Goal: Information Seeking & Learning: Learn about a topic

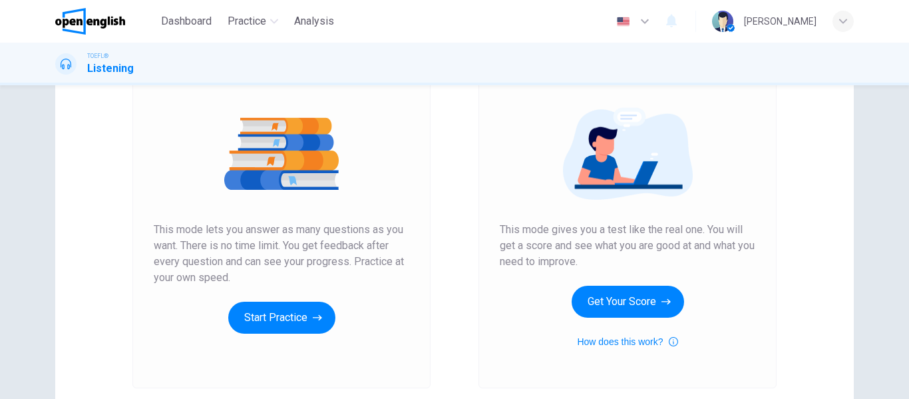
scroll to position [67, 0]
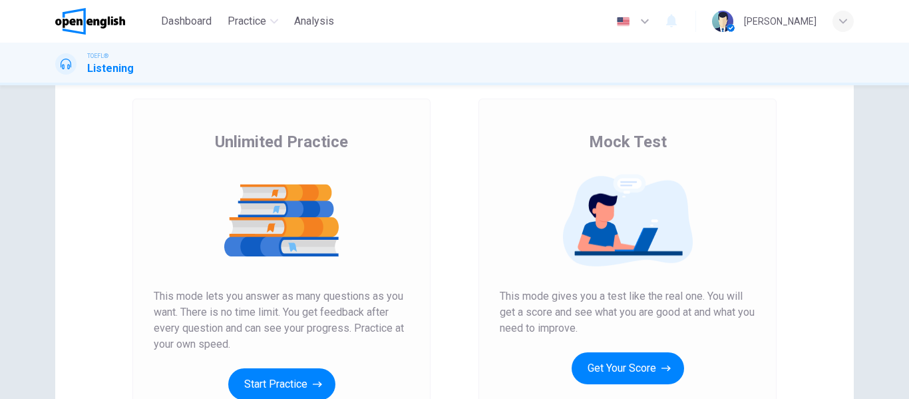
drag, startPoint x: 212, startPoint y: 129, endPoint x: 319, endPoint y: 138, distance: 107.5
click at [319, 138] on div "Unlimited Practice This mode lets you answer as many questions as you want. The…" at bounding box center [281, 277] width 298 height 356
drag, startPoint x: 218, startPoint y: 142, endPoint x: 272, endPoint y: 143, distance: 53.3
click at [272, 143] on span "Unlimited Practice" at bounding box center [281, 141] width 133 height 21
drag, startPoint x: 269, startPoint y: 142, endPoint x: 203, endPoint y: 144, distance: 66.0
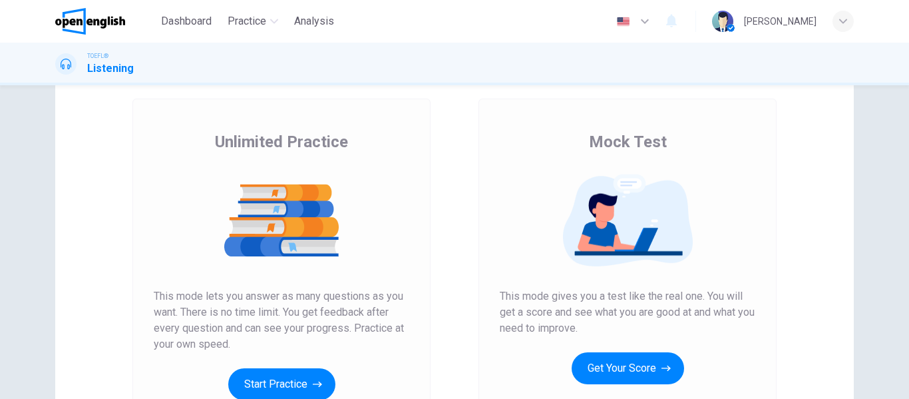
click at [203, 144] on div "Unlimited Practice This mode lets you answer as many questions as you want. The…" at bounding box center [282, 265] width 256 height 269
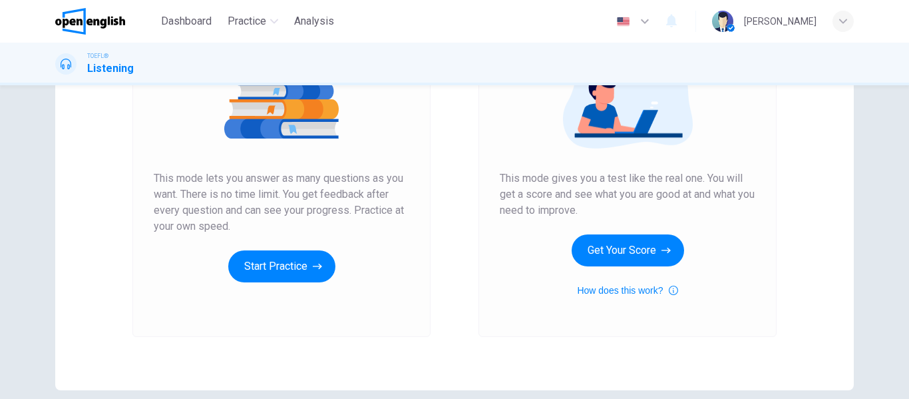
scroll to position [200, 0]
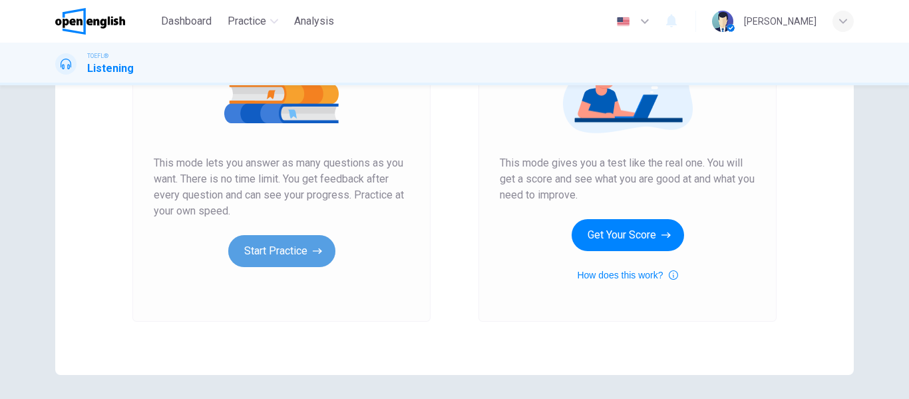
click at [258, 258] on button "Start Practice" at bounding box center [281, 251] width 107 height 32
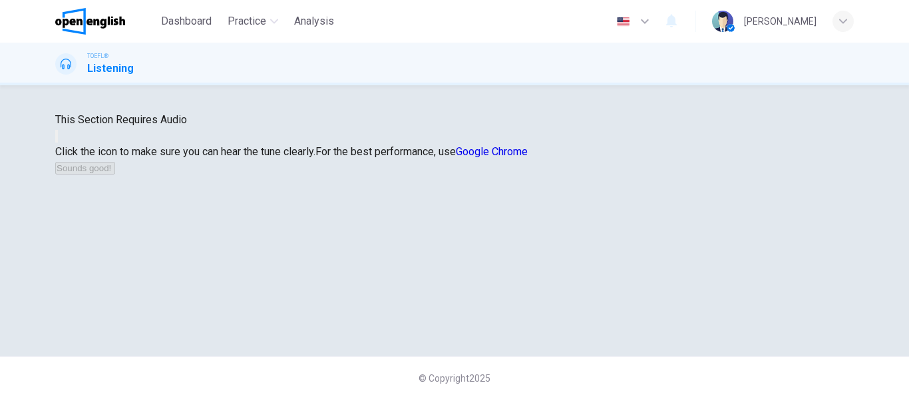
scroll to position [45, 0]
click at [58, 142] on button "button" at bounding box center [56, 136] width 3 height 13
click at [115, 174] on button "Sounds good!" at bounding box center [85, 168] width 60 height 13
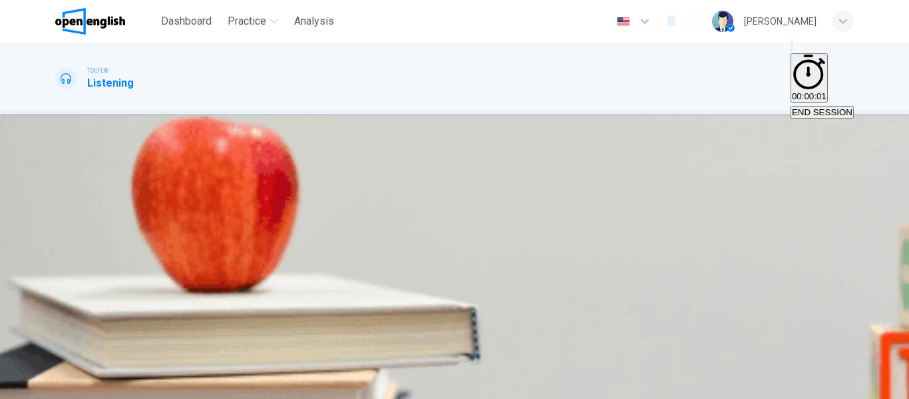
scroll to position [0, 0]
click at [58, 235] on button "button" at bounding box center [56, 236] width 3 height 13
type input "*"
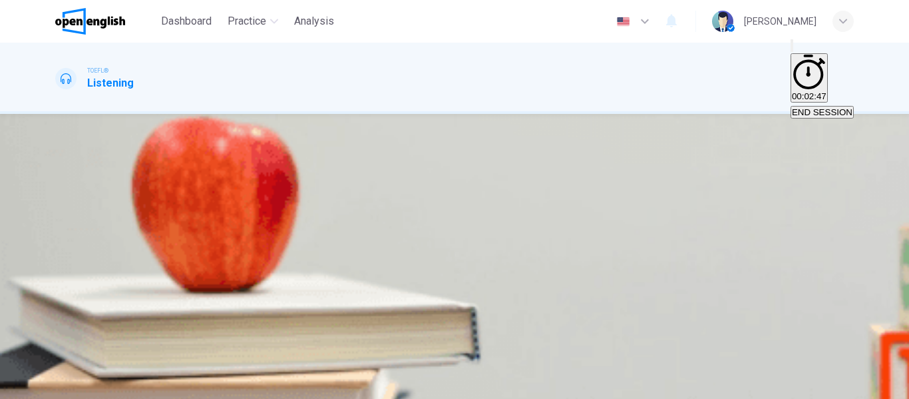
type input "*"
click at [244, 210] on span "Ask his roommate about taking a class together" at bounding box center [150, 205] width 187 height 10
click at [75, 385] on button "SUBMIT" at bounding box center [53, 391] width 44 height 13
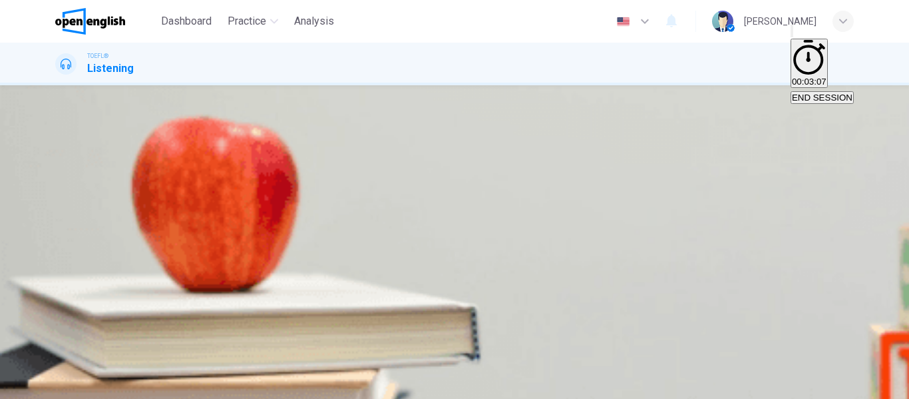
click at [541, 51] on div "A Ask his roommate about taking a class together B Look into taking a physical …" at bounding box center [454, 39] width 799 height 24
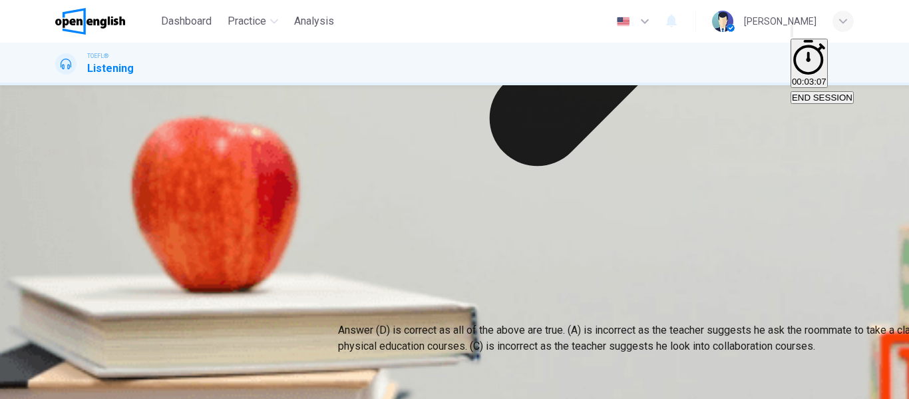
click at [425, 322] on p "Answer (D) is correct as all of the above are true. (A) is incorrect as the tea…" at bounding box center [792, 338] width 909 height 32
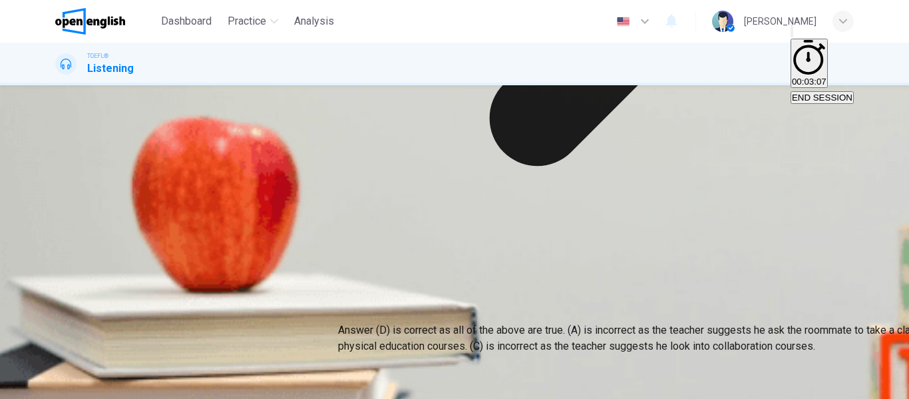
scroll to position [189, 0]
drag, startPoint x: 519, startPoint y: 194, endPoint x: 455, endPoint y: 193, distance: 63.3
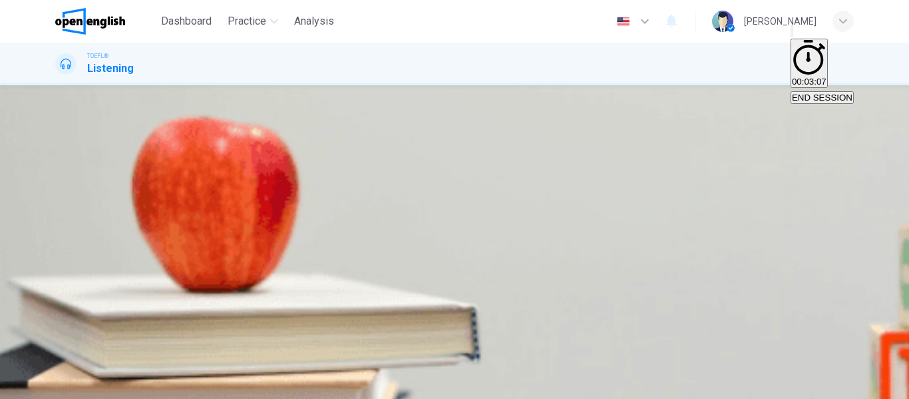
scroll to position [122, 0]
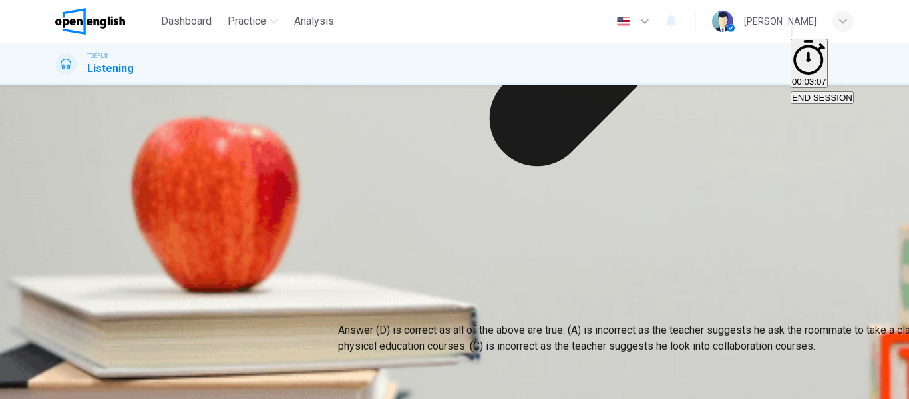
click at [711, 61] on div "Question 1 What should the student do at the end of this conversation? A Ask hi…" at bounding box center [454, 33] width 799 height 56
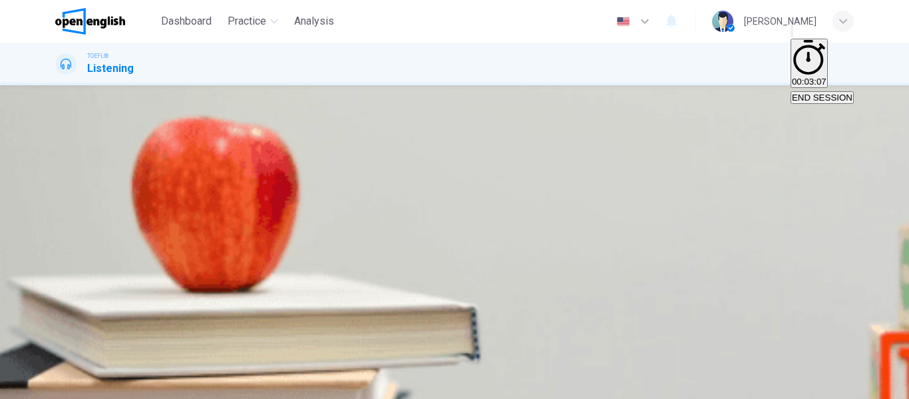
scroll to position [0, 0]
click at [58, 242] on button "Click to see the audio transcription" at bounding box center [56, 242] width 3 height 13
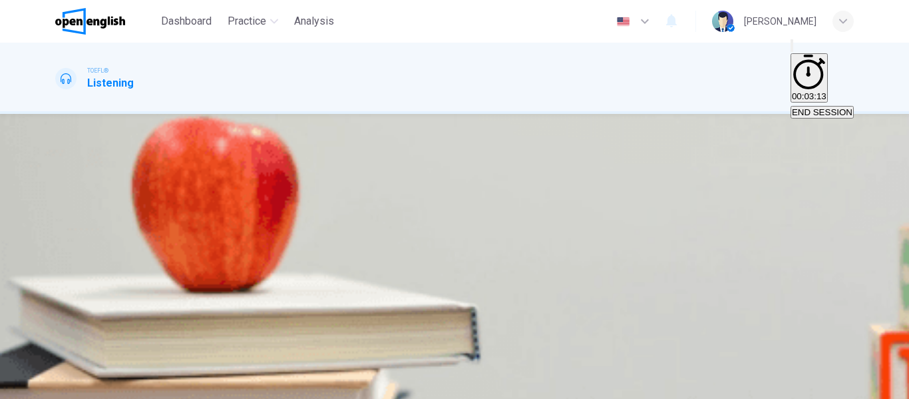
scroll to position [67, 0]
click at [103, 188] on button "A His teacher" at bounding box center [78, 199] width 47 height 23
click at [65, 386] on span "SUBMIT" at bounding box center [48, 391] width 33 height 10
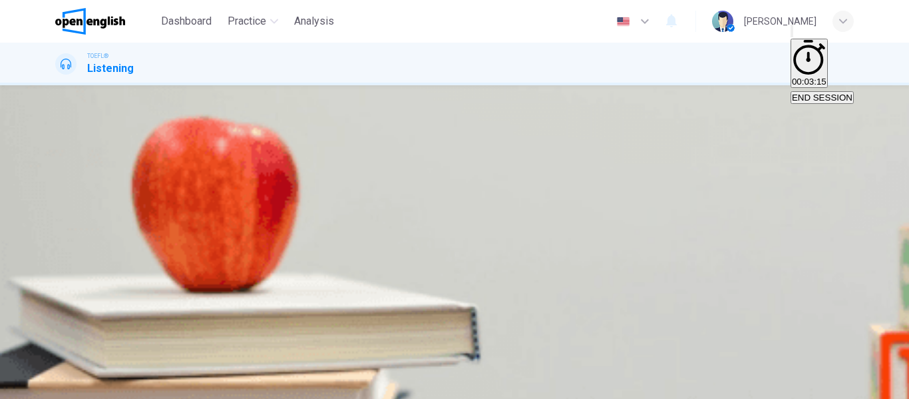
scroll to position [133, 0]
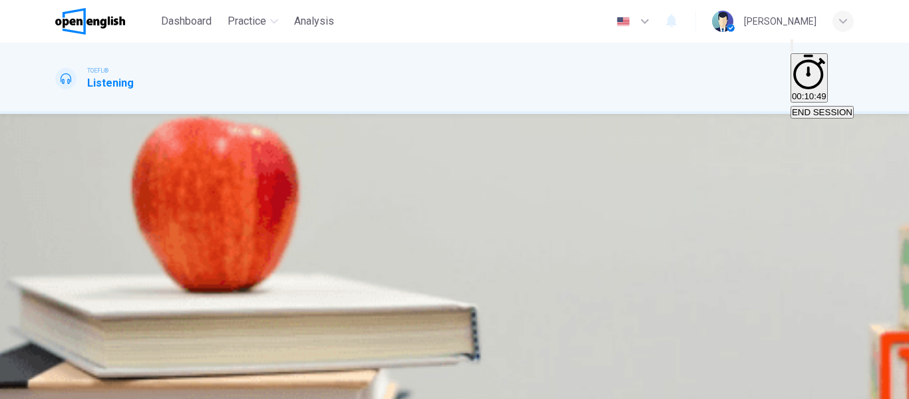
click at [101, 188] on button "A Team work" at bounding box center [77, 199] width 45 height 23
click at [65, 386] on span "SUBMIT" at bounding box center [48, 391] width 33 height 10
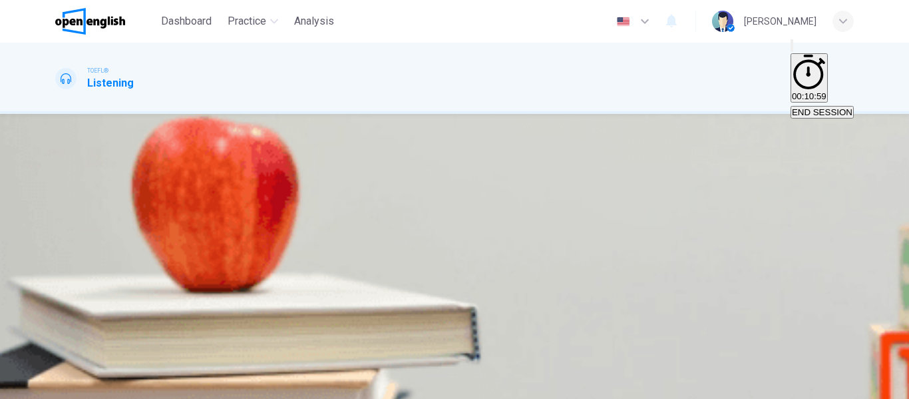
scroll to position [67, 0]
click at [439, 209] on button "B To get suggestions on what classes to take next semester" at bounding box center [324, 199] width 230 height 23
click at [208, 200] on span "To get help with the class assignments" at bounding box center [132, 205] width 151 height 10
click at [65, 386] on span "SUBMIT" at bounding box center [48, 391] width 33 height 10
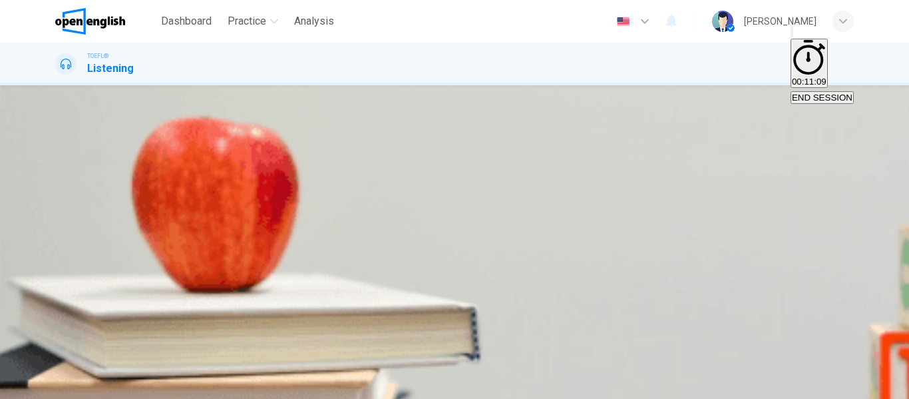
scroll to position [200, 0]
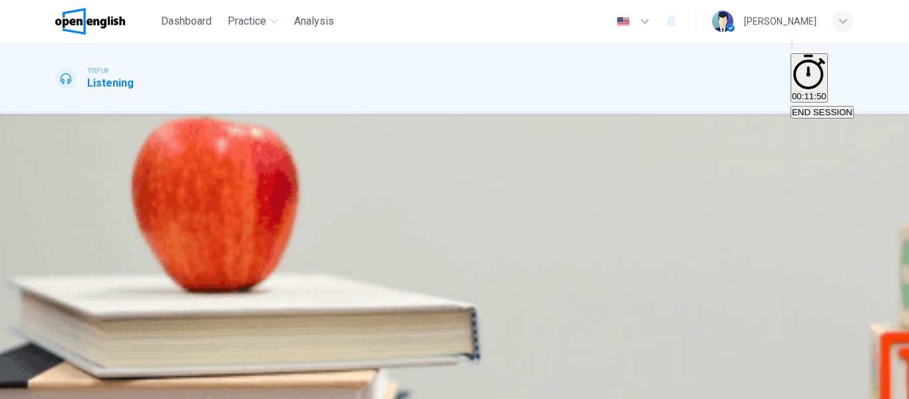
scroll to position [67, 0]
click at [58, 182] on button "button" at bounding box center [56, 188] width 3 height 13
type input "*"
click at [136, 260] on span "Bewildered" at bounding box center [115, 265] width 44 height 10
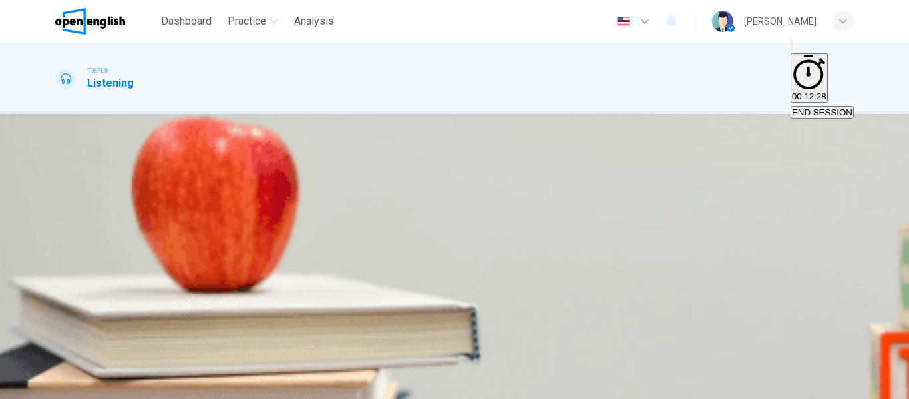
click at [65, 386] on span "SUBMIT" at bounding box center [48, 391] width 33 height 10
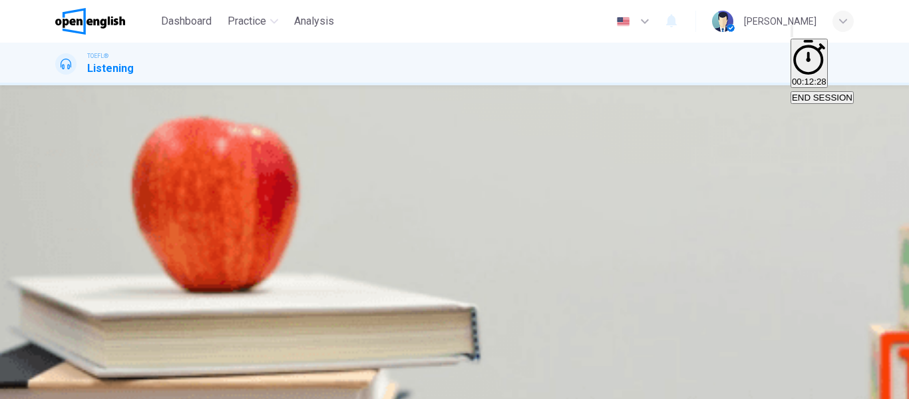
scroll to position [122, 0]
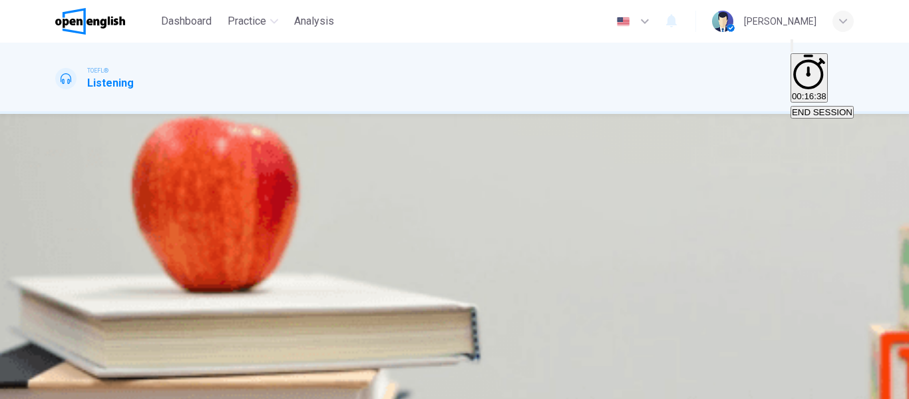
scroll to position [67, 0]
click at [545, 210] on span "She wants to take a web programming class" at bounding box center [632, 205] width 174 height 10
click at [75, 385] on button "SUBMIT" at bounding box center [53, 391] width 44 height 13
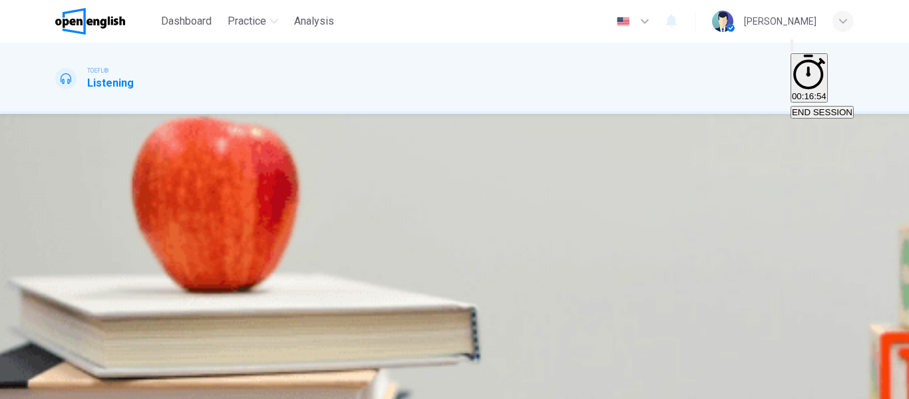
click at [286, 211] on button "C Student interest" at bounding box center [254, 199] width 65 height 23
click at [65, 386] on span "SUBMIT" at bounding box center [48, 391] width 33 height 10
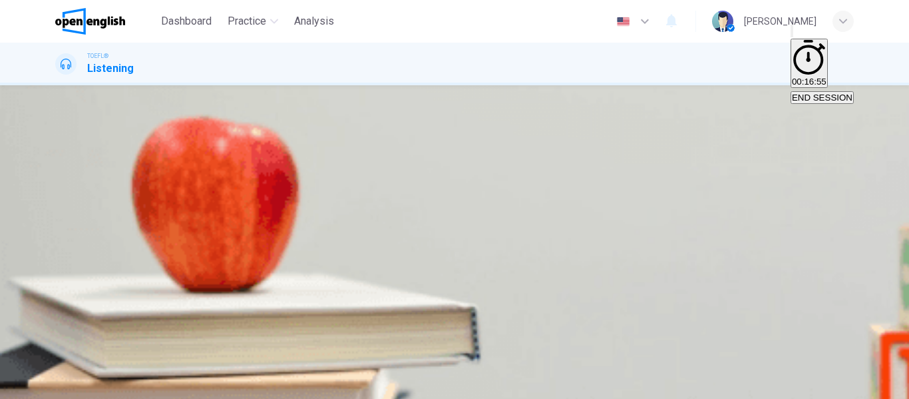
click at [529, 117] on div "A Teacher availability B Classroom availability C Student interest D Financial …" at bounding box center [454, 105] width 799 height 24
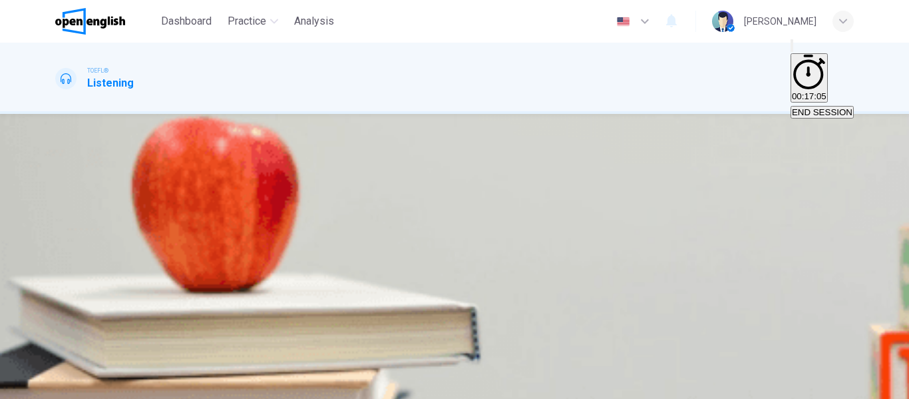
click at [535, 210] on span "Her chances are good because she has special standing" at bounding box center [646, 205] width 223 height 10
click at [65, 386] on span "SUBMIT" at bounding box center [48, 391] width 33 height 10
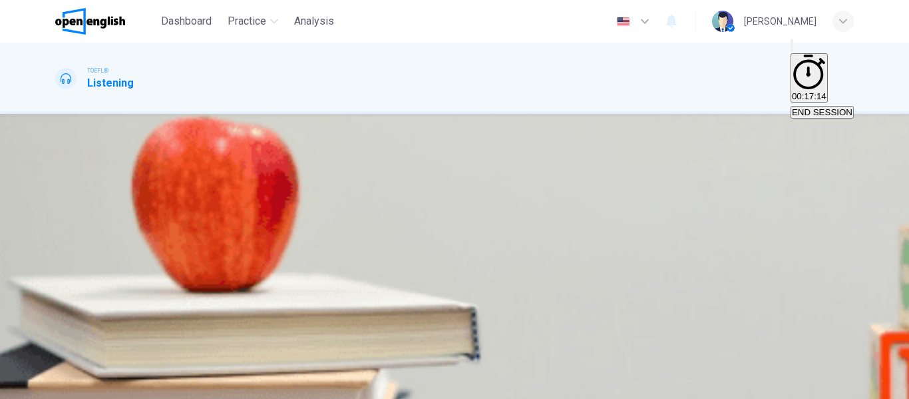
click at [221, 200] on span "She wants to register for a specific course" at bounding box center [139, 205] width 164 height 10
click at [65, 386] on span "SUBMIT" at bounding box center [48, 391] width 33 height 10
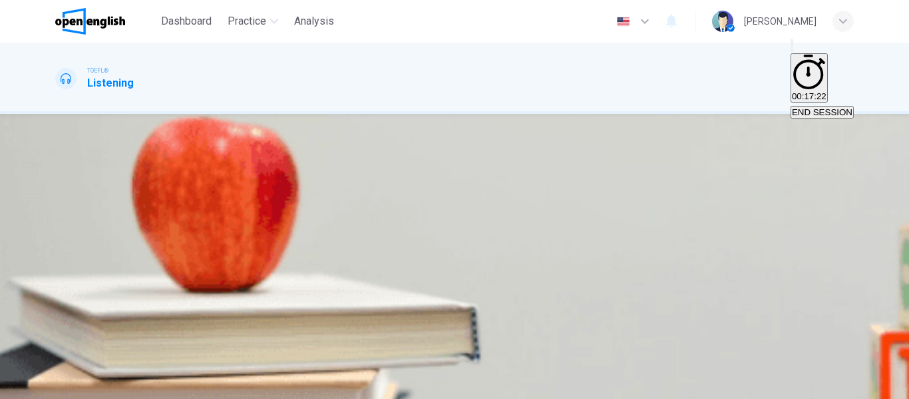
click at [57, 192] on icon "button" at bounding box center [57, 192] width 0 height 0
type input "*"
click at [530, 260] on span "That she is confused about the process of taking these classes" at bounding box center [406, 265] width 247 height 10
click at [75, 385] on button "SUBMIT" at bounding box center [53, 391] width 44 height 13
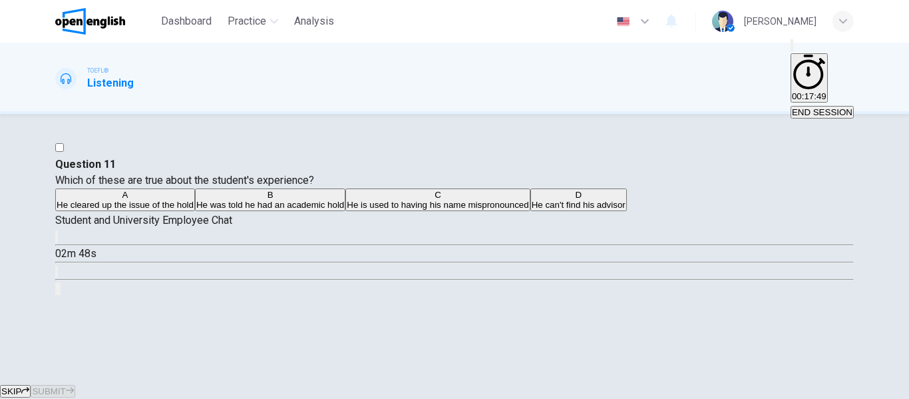
scroll to position [256, 0]
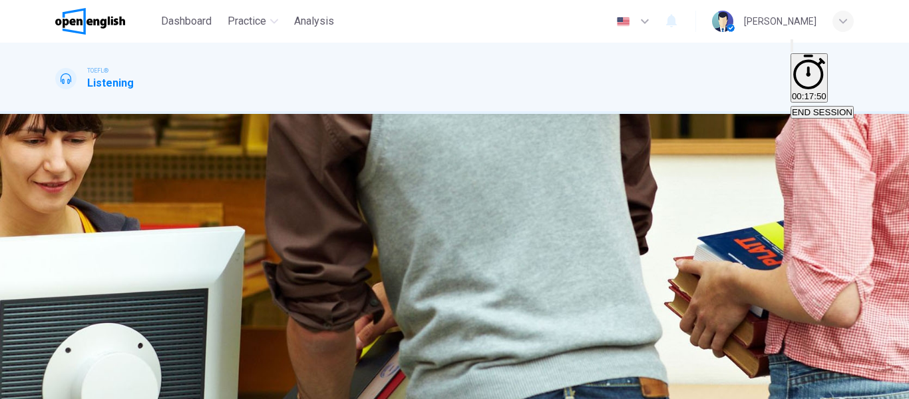
click at [810, 106] on button "END SESSION" at bounding box center [822, 112] width 63 height 13
click at [58, 230] on button "button" at bounding box center [56, 236] width 3 height 13
type input "*"
click at [469, 210] on span "He is used to having his name mispronounced" at bounding box center [438, 205] width 182 height 10
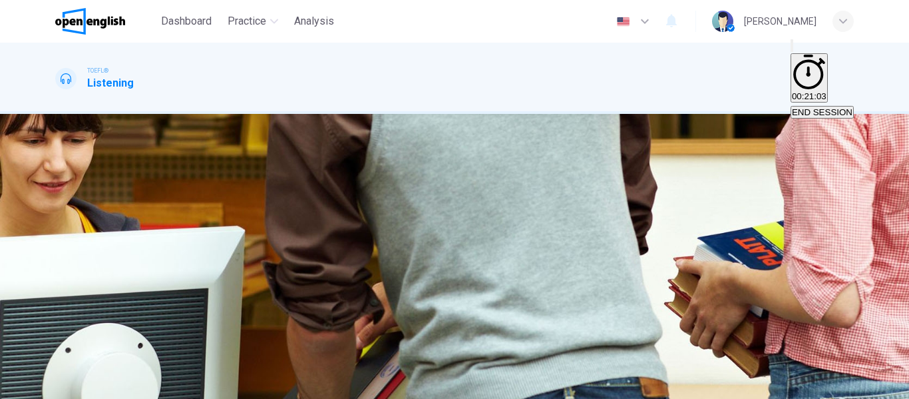
click at [424, 200] on div "C" at bounding box center [438, 195] width 182 height 10
click at [194, 210] on span "He cleared up the issue of the hold" at bounding box center [125, 205] width 137 height 10
click at [530, 211] on button "C He is used to having his name mispronounced" at bounding box center [437, 199] width 184 height 23
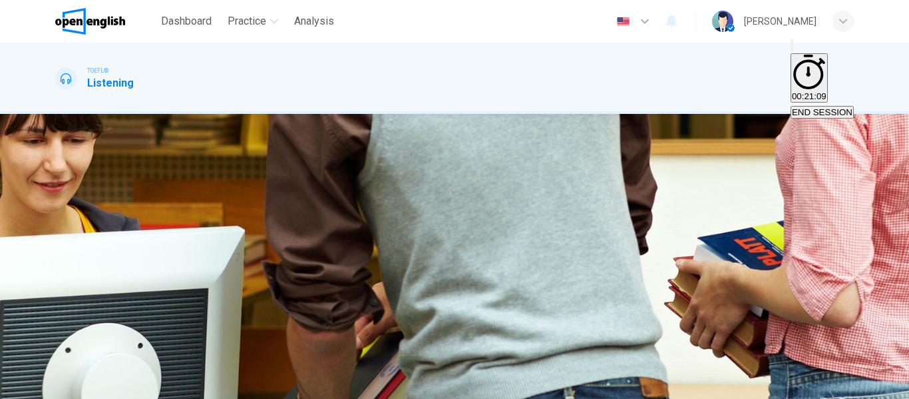
scroll to position [67, 0]
click at [345, 206] on button "B He was told he had an academic hold" at bounding box center [270, 199] width 150 height 23
click at [65, 386] on span "SUBMIT" at bounding box center [48, 391] width 33 height 10
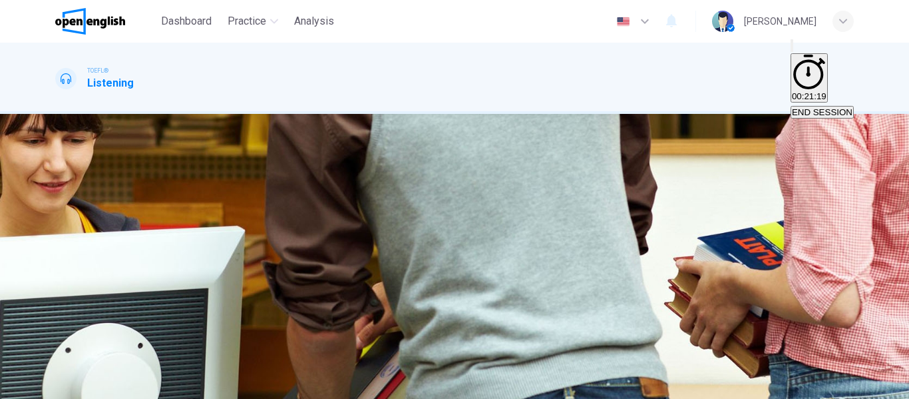
click at [57, 192] on icon "button" at bounding box center [57, 192] width 0 height 0
type input "*"
click at [230, 248] on button "A The student knows his last name is unusual" at bounding box center [142, 259] width 174 height 23
click at [65, 386] on span "SUBMIT" at bounding box center [48, 391] width 33 height 10
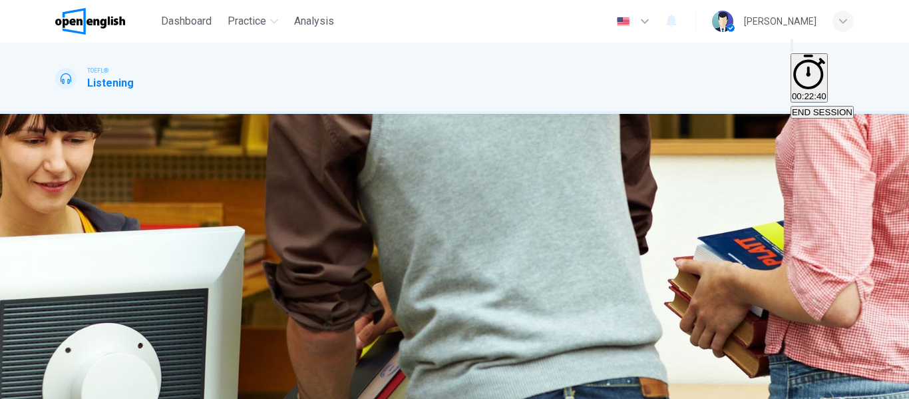
click at [532, 210] on span "Make sure to pay the ninety dollars" at bounding box center [508, 205] width 138 height 10
click at [75, 385] on button "SUBMIT" at bounding box center [53, 391] width 44 height 13
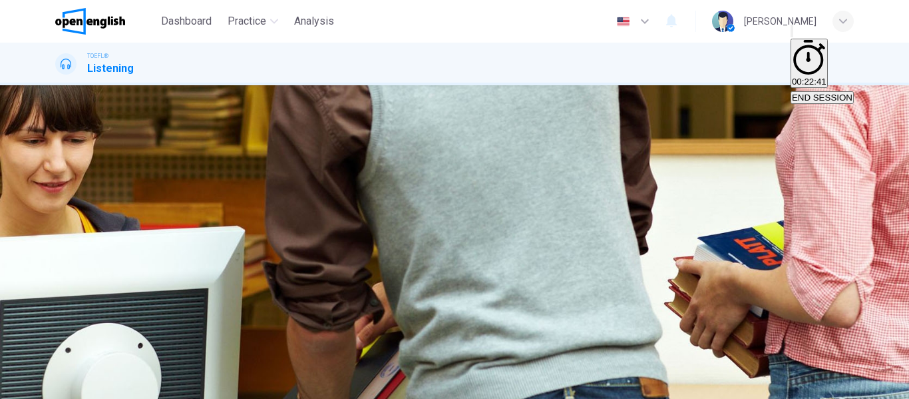
click at [584, 117] on div "A Have his tuition bills disbursed monthly B Not have any holds on his account …" at bounding box center [454, 105] width 799 height 24
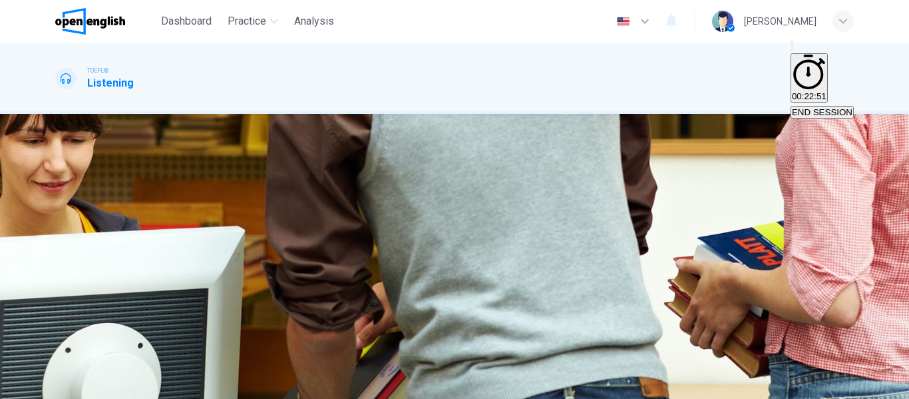
click at [317, 210] on span "Discuss the payment option with his parents" at bounding box center [230, 205] width 173 height 10
click at [65, 386] on span "SUBMIT" at bounding box center [48, 391] width 33 height 10
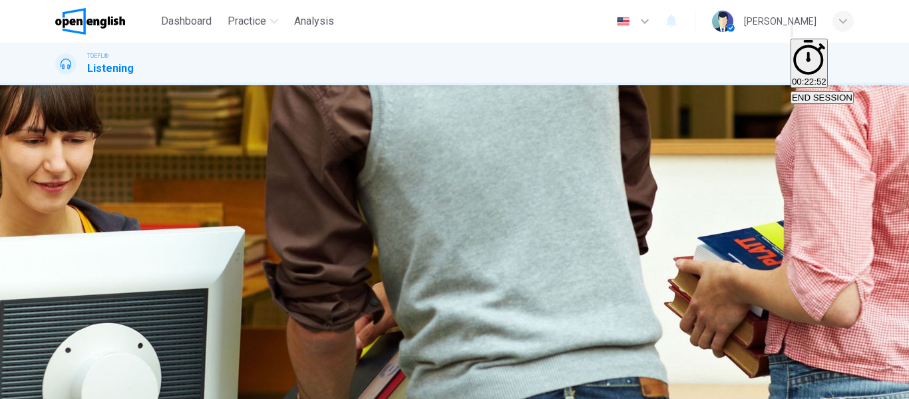
click at [587, 117] on div "A Go back to the library B Discuss the payment option with his parents C Look f…" at bounding box center [454, 105] width 799 height 24
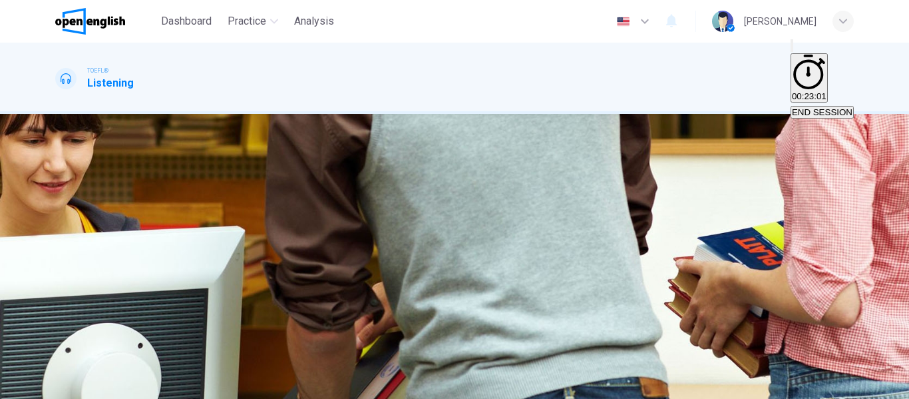
click at [202, 188] on button "A To find his advisor so he can register" at bounding box center [128, 199] width 146 height 23
click at [65, 386] on span "SUBMIT" at bounding box center [48, 391] width 33 height 10
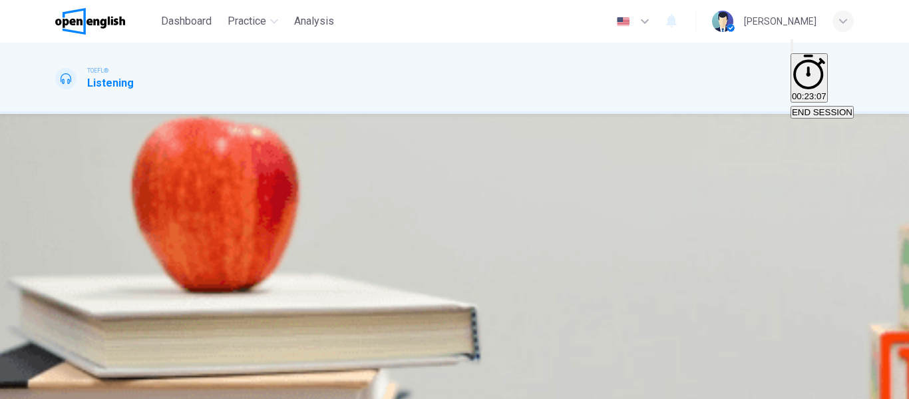
scroll to position [0, 0]
click at [58, 242] on button "button" at bounding box center [56, 236] width 3 height 13
click at [792, 91] on span "00:23:22" at bounding box center [809, 96] width 35 height 10
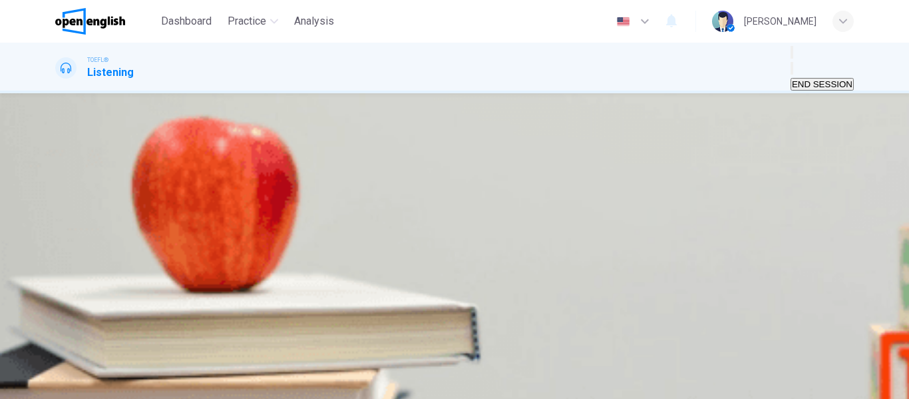
click at [791, 71] on button "Show" at bounding box center [792, 68] width 3 height 13
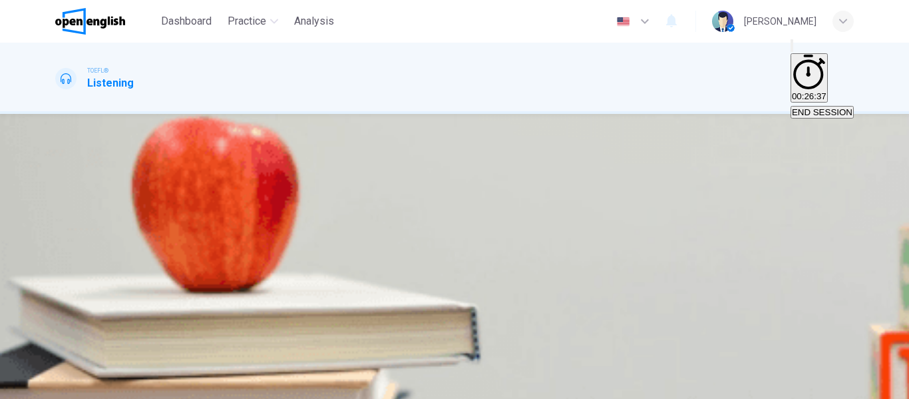
click at [481, 210] on span "[PERSON_NAME]'s influence on 20th century art" at bounding box center [424, 205] width 194 height 10
type input "*"
click at [75, 385] on button "SUBMIT" at bounding box center [53, 391] width 44 height 13
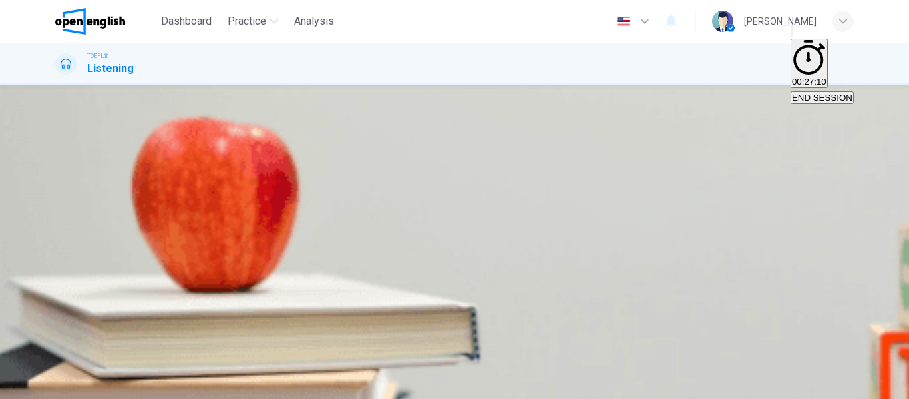
click at [551, 117] on div "A A biography of [PERSON_NAME] [PERSON_NAME]'s painting style [PERSON_NAME]'s i…" at bounding box center [454, 105] width 799 height 24
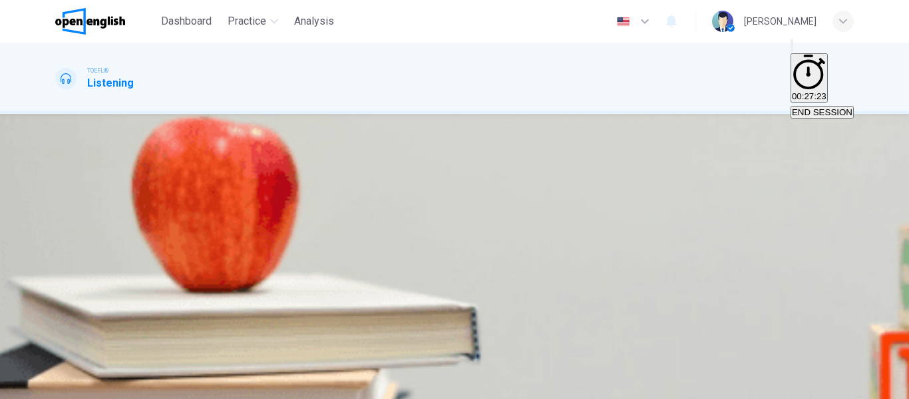
click at [312, 234] on span "It was influenced by the people he met in [GEOGRAPHIC_DATA]" at bounding box center [185, 229] width 256 height 10
click at [74, 386] on icon "button" at bounding box center [70, 390] width 8 height 8
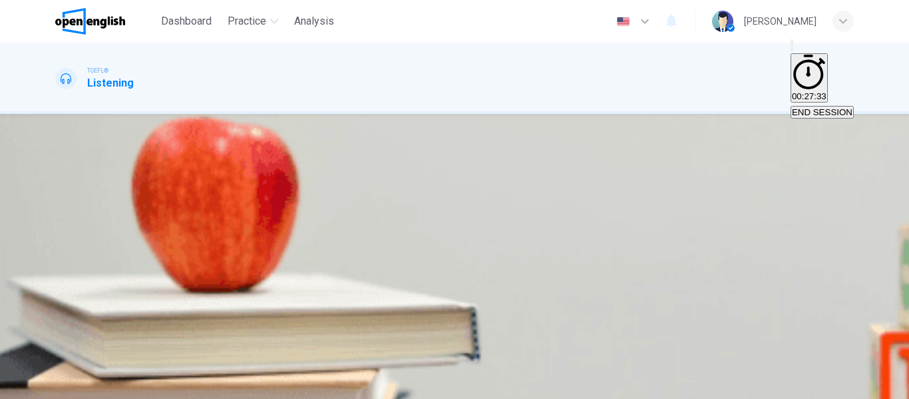
click at [574, 210] on span "It inspired him to learn from [PERSON_NAME]" at bounding box center [632, 205] width 183 height 10
click at [519, 210] on span "It didn't prevent him from working" at bounding box center [473, 205] width 130 height 10
click at [405, 210] on span "It made him more sympathetic towards his subjects" at bounding box center [304, 205] width 201 height 10
click at [65, 386] on span "SUBMIT" at bounding box center [48, 391] width 33 height 10
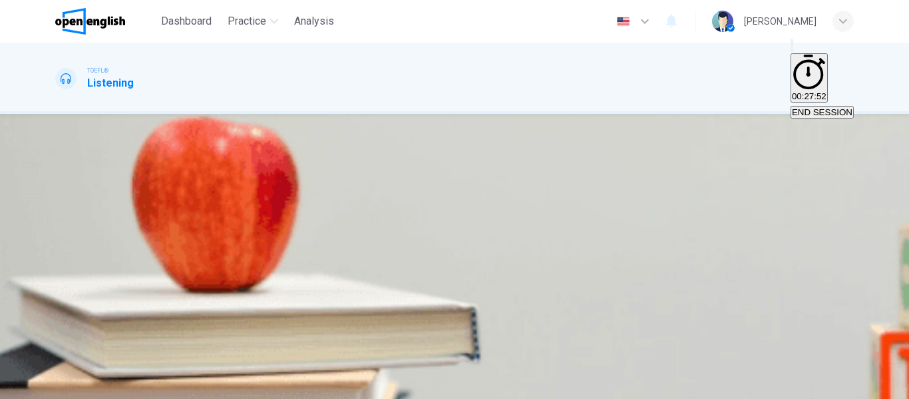
click at [280, 234] on span "It is assumed that this is the reason why he killed himself" at bounding box center [168, 229] width 223 height 10
click at [292, 200] on span "It allowed him to spend more time learning from other artists" at bounding box center [175, 205] width 236 height 10
click at [469, 210] on span "His grief over having no offspring influenced his creativity" at bounding box center [407, 205] width 224 height 10
click at [65, 386] on span "SUBMIT" at bounding box center [48, 391] width 33 height 10
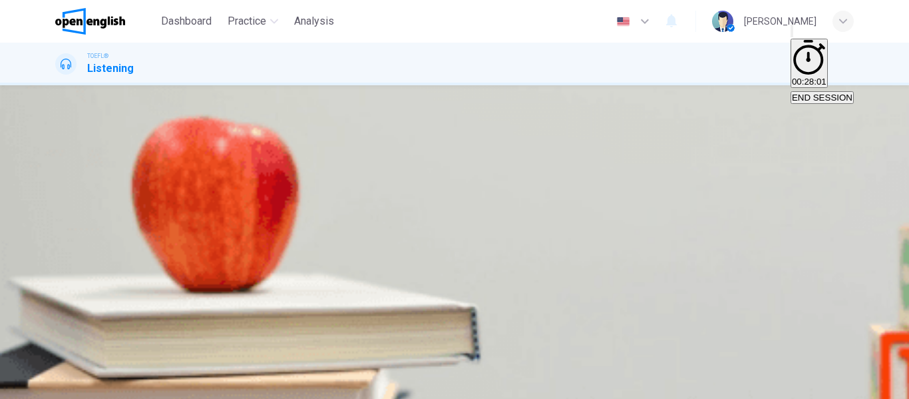
click at [576, 141] on div "A It allowed him to spend more time learning from other artists B His grief ove…" at bounding box center [454, 117] width 799 height 48
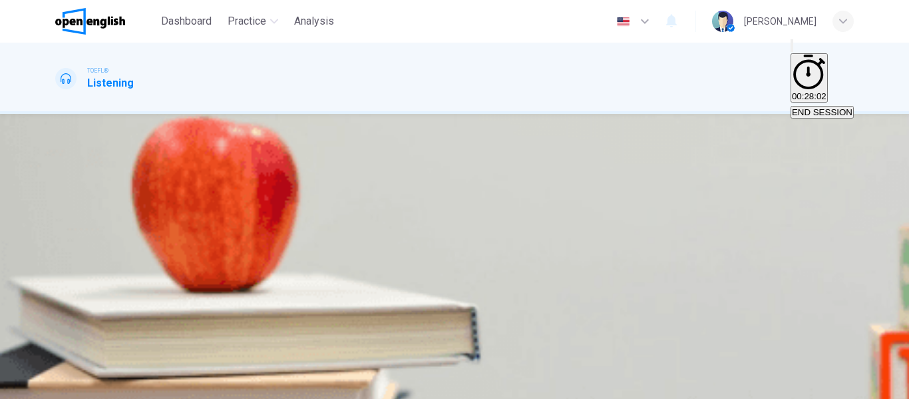
click at [58, 158] on button "button" at bounding box center [56, 164] width 3 height 13
type input "*"
click at [513, 270] on span "[PERSON_NAME] developed his own style in his final two years" at bounding box center [470, 265] width 252 height 10
click at [580, 236] on span "[PERSON_NAME] knew he was dying, and this influenced his art" at bounding box center [453, 241] width 256 height 10
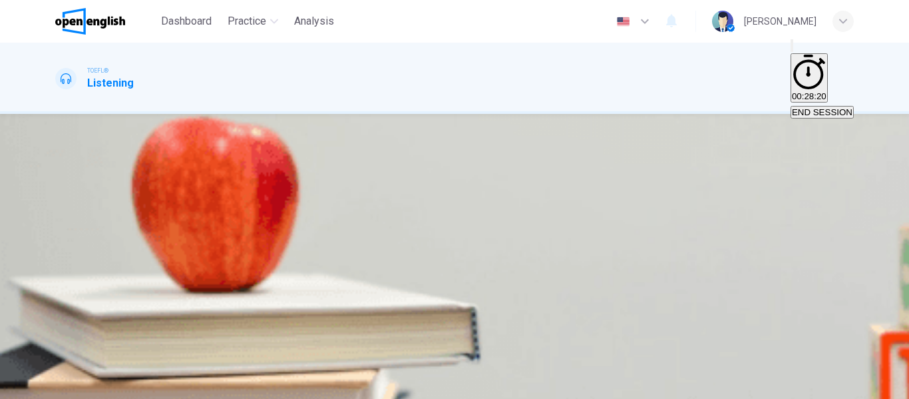
click at [75, 385] on button "SUBMIT" at bounding box center [53, 391] width 44 height 13
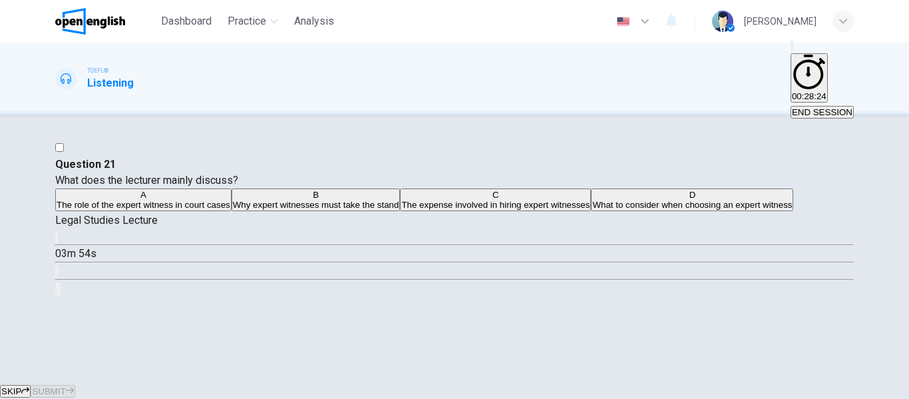
scroll to position [56, 0]
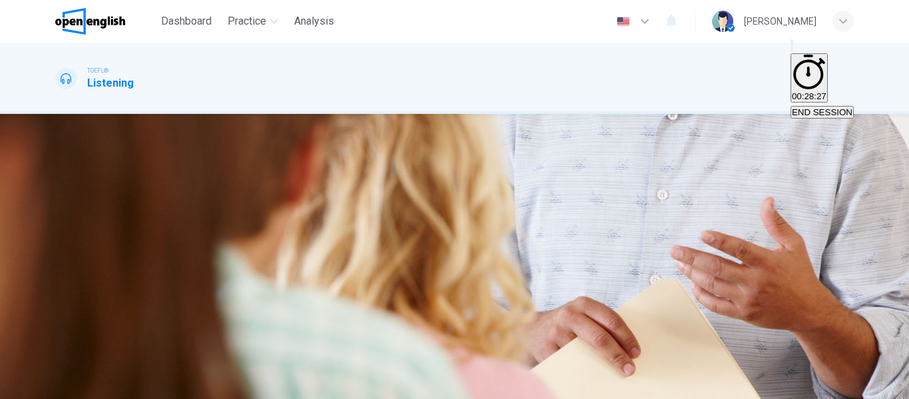
click at [58, 230] on button "button" at bounding box center [56, 236] width 3 height 13
type input "*"
click at [816, 106] on button "END SESSION" at bounding box center [822, 112] width 63 height 13
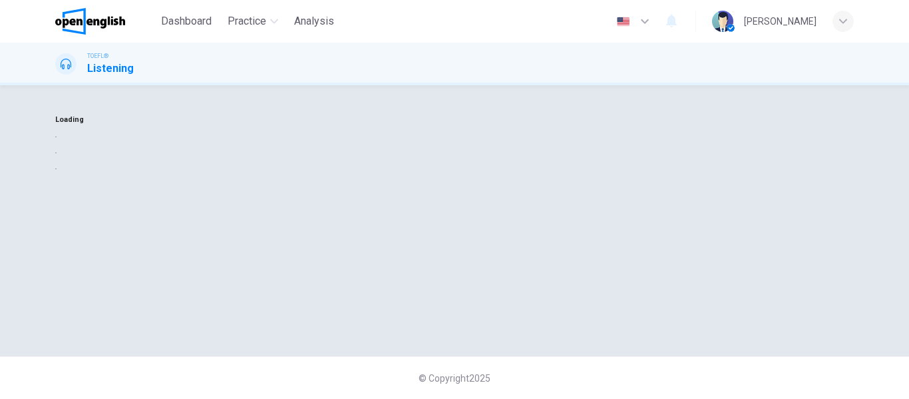
scroll to position [0, 0]
